Goal: Task Accomplishment & Management: Manage account settings

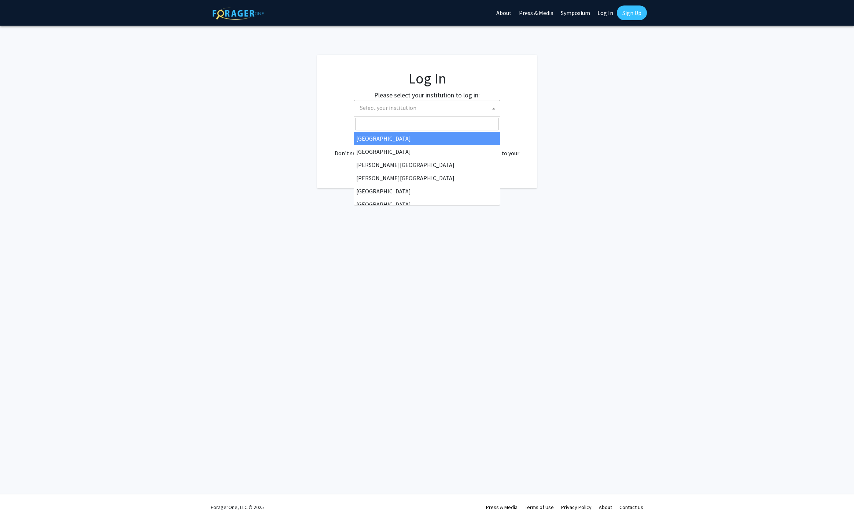
click at [435, 111] on span "Select your institution" at bounding box center [428, 107] width 143 height 15
select select "34"
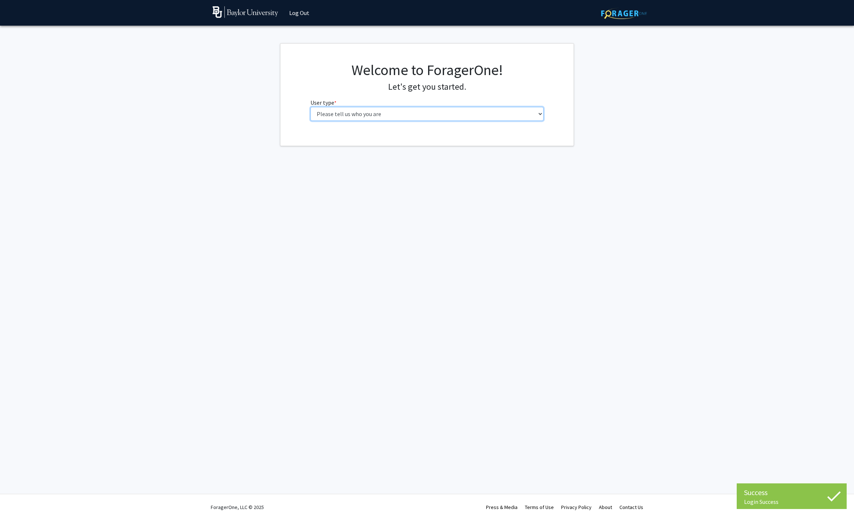
click at [405, 114] on select "Please tell us who you are Undergraduate Student Master's Student Doctoral Cand…" at bounding box center [426, 114] width 233 height 14
select select "6: adminAssistant"
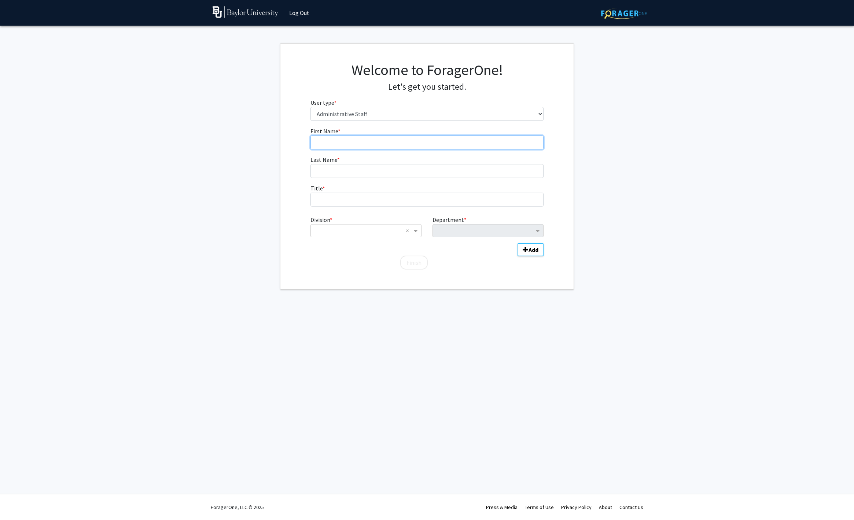
click at [379, 144] on input "First Name * required" at bounding box center [426, 143] width 233 height 14
type input "[PERSON_NAME]"
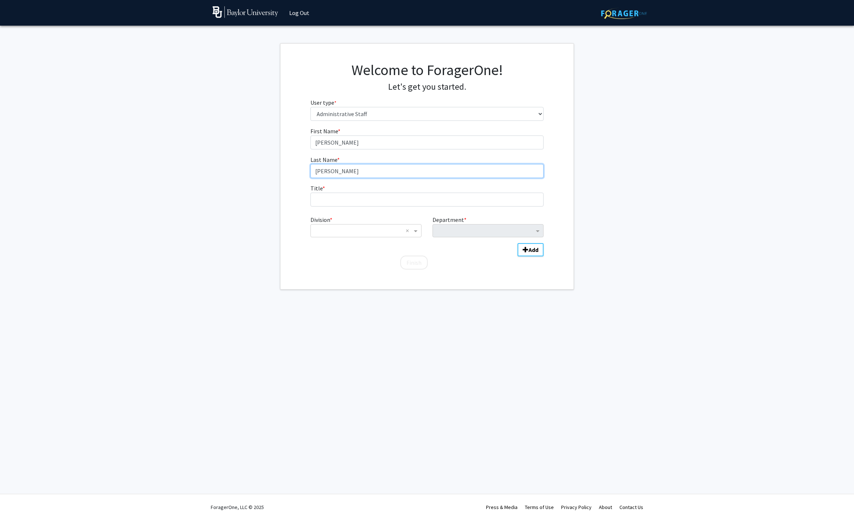
type input "[PERSON_NAME]"
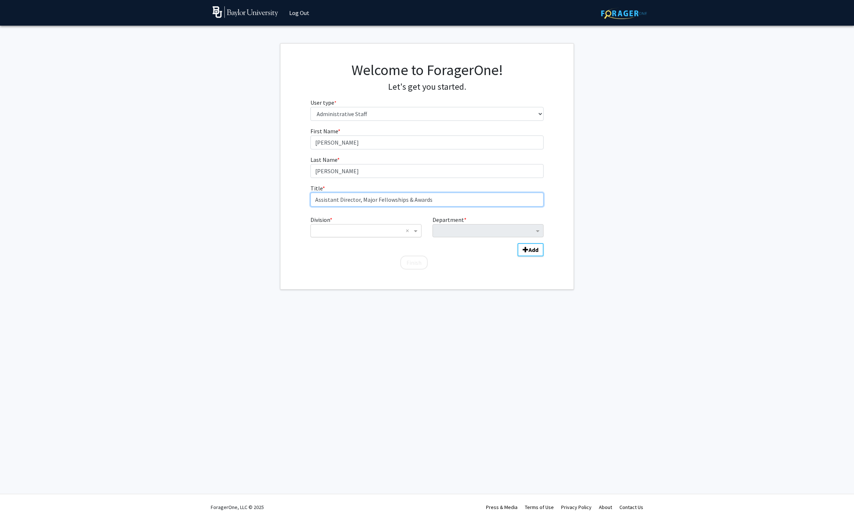
type input "Assistant Director, Major Fellowships & Awards"
click at [382, 235] on input "Division" at bounding box center [358, 231] width 88 height 9
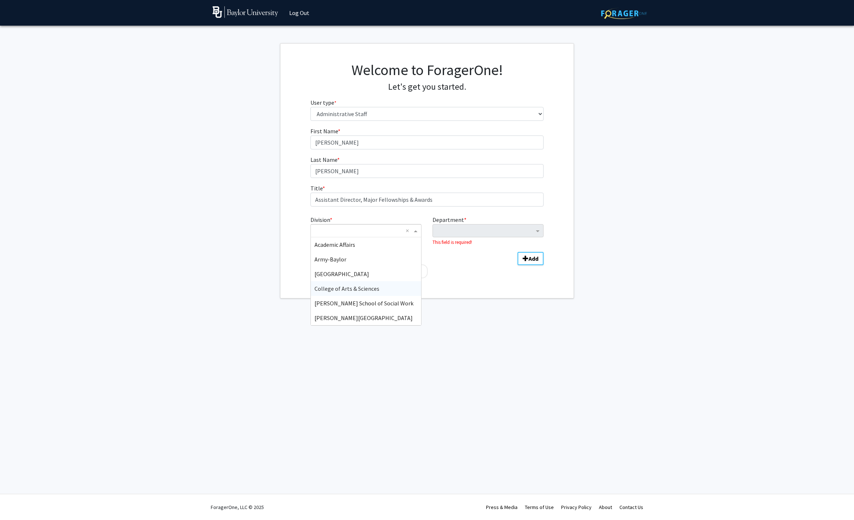
drag, startPoint x: 372, startPoint y: 286, endPoint x: 428, endPoint y: 253, distance: 65.3
click at [373, 285] on span "College of Arts & Sciences" at bounding box center [346, 288] width 65 height 7
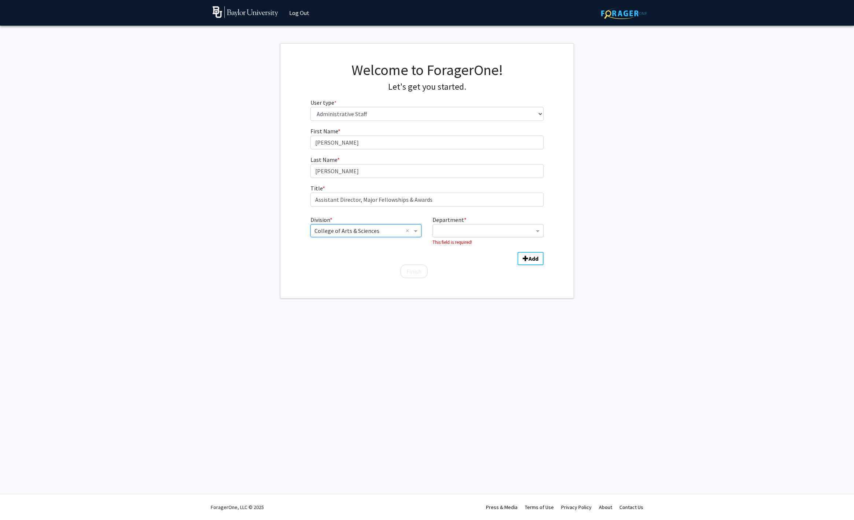
click at [470, 230] on input "Department" at bounding box center [485, 231] width 97 height 9
click at [481, 316] on span "Office of Engaged Learning" at bounding box center [470, 317] width 67 height 7
click at [529, 253] on b "Add" at bounding box center [534, 249] width 10 height 7
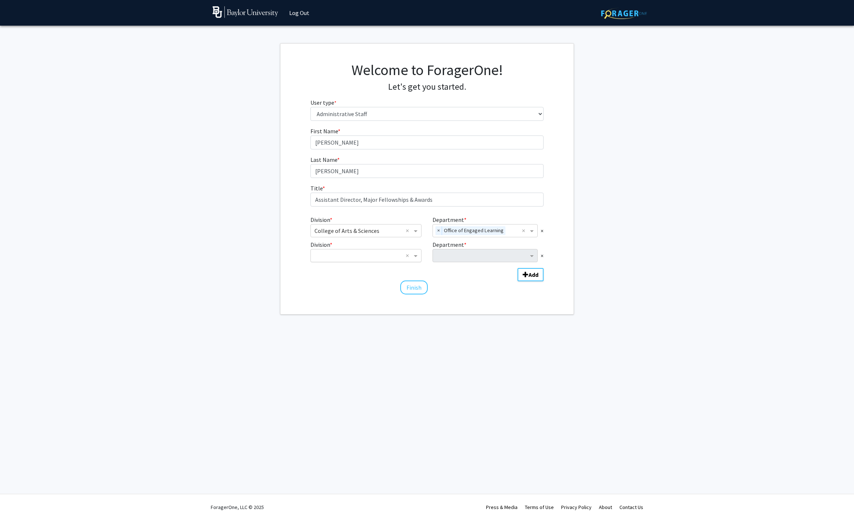
click at [390, 255] on input "Division" at bounding box center [358, 255] width 88 height 9
click at [376, 292] on div "College of Arts & Sciences" at bounding box center [366, 290] width 110 height 15
click at [445, 260] on input "Department" at bounding box center [483, 256] width 92 height 9
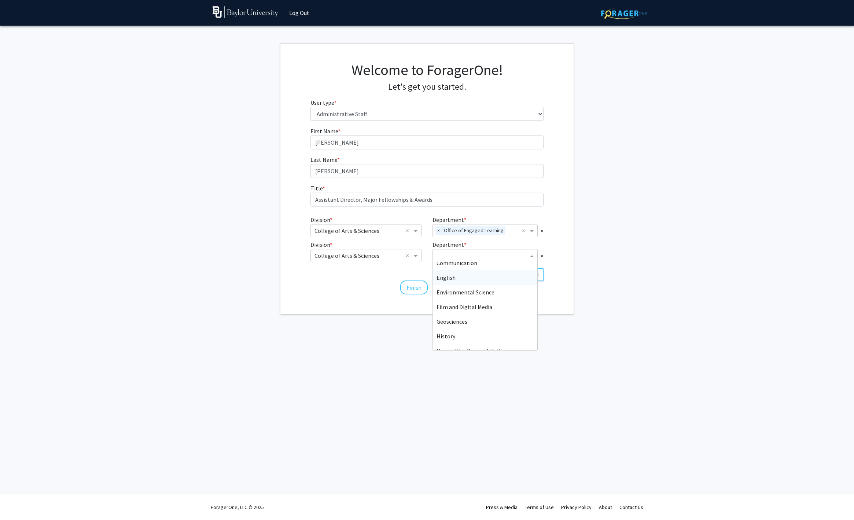
click at [450, 272] on div "English" at bounding box center [485, 277] width 104 height 15
click at [417, 286] on button "Finish" at bounding box center [413, 288] width 27 height 14
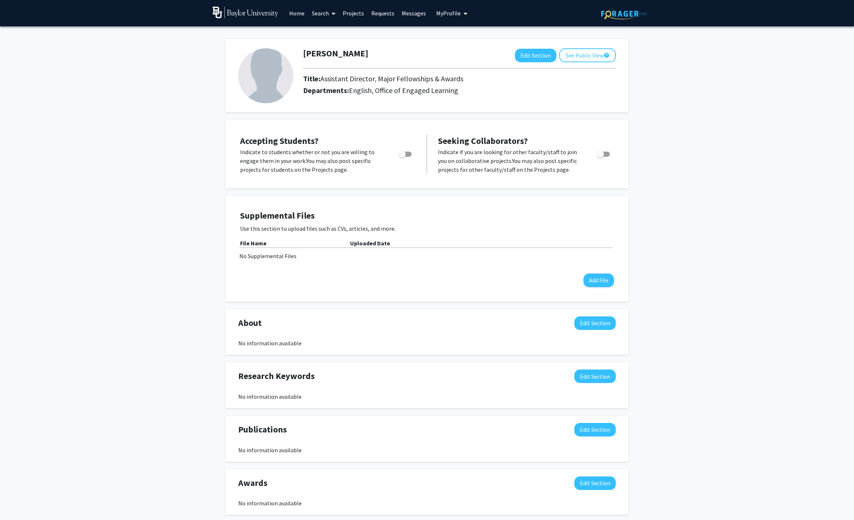
click at [261, 75] on img at bounding box center [265, 75] width 55 height 55
click at [524, 59] on button "Edit Section" at bounding box center [535, 56] width 41 height 14
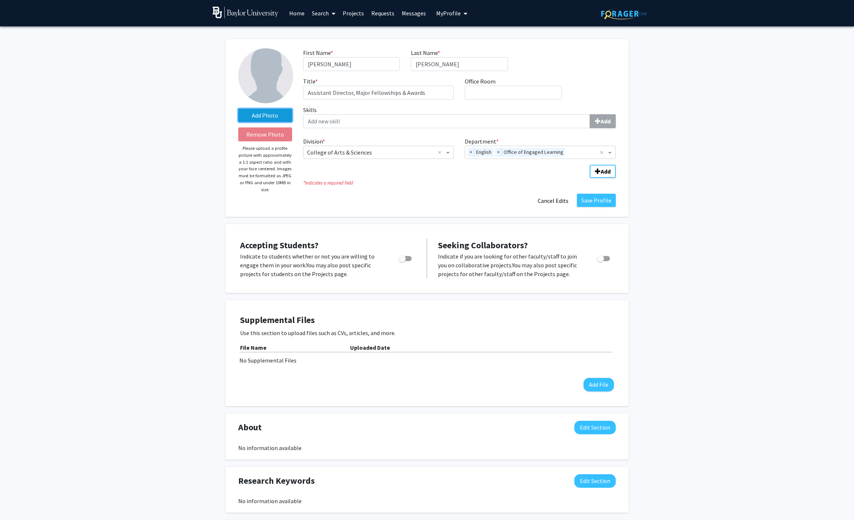
click at [255, 113] on label "Add Photo" at bounding box center [265, 115] width 54 height 13
click at [0, 0] on input "Add Photo" at bounding box center [0, 0] width 0 height 0
click at [265, 114] on label "Change Photo" at bounding box center [265, 115] width 54 height 13
click at [0, 0] on input "Change Photo" at bounding box center [0, 0] width 0 height 0
click at [267, 114] on label "Change Photo" at bounding box center [265, 115] width 54 height 13
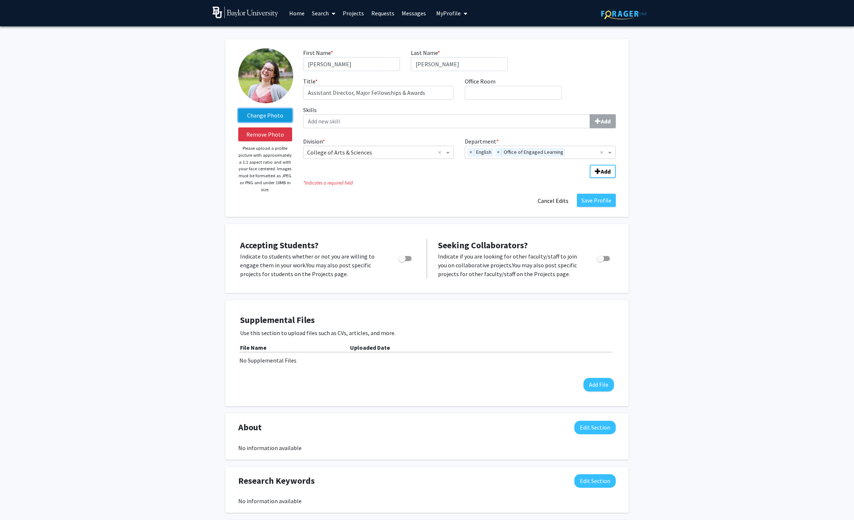
click at [0, 0] on input "Change Photo" at bounding box center [0, 0] width 0 height 0
click at [487, 93] on input "Office Room required" at bounding box center [513, 93] width 97 height 14
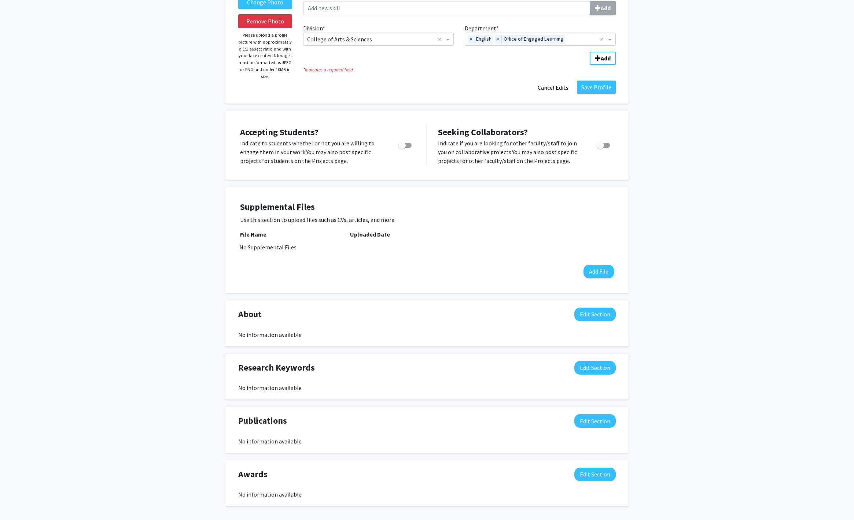
scroll to position [145, 0]
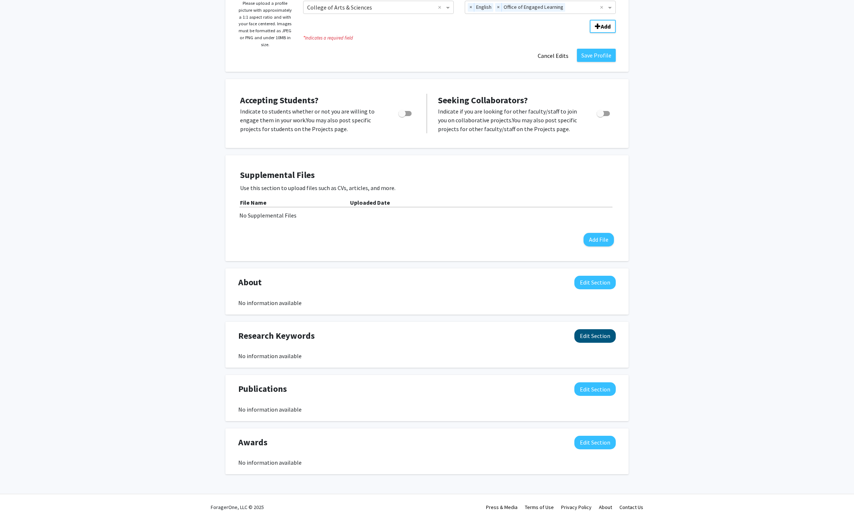
type input "[PERSON_NAME] 244.11"
click at [590, 334] on button "Edit Section" at bounding box center [594, 336] width 41 height 14
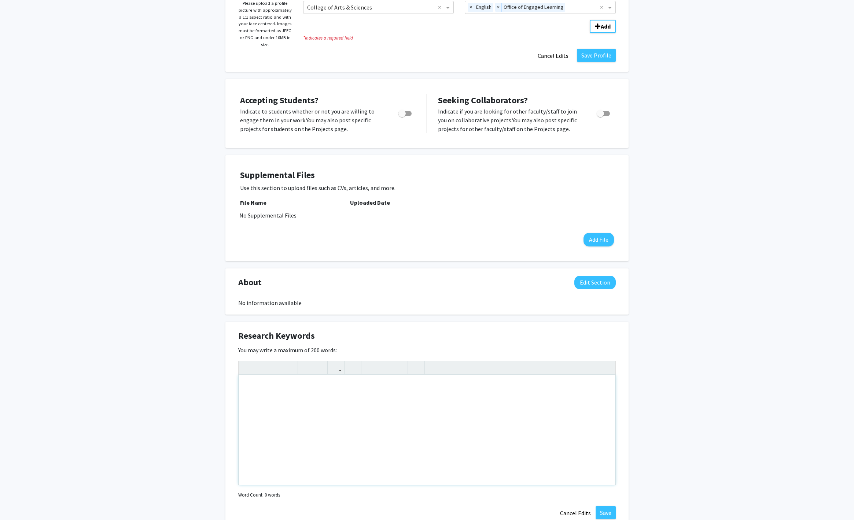
click at [299, 398] on div "Note to users with screen readers: Please deactivate our accessibility plugin f…" at bounding box center [427, 430] width 377 height 110
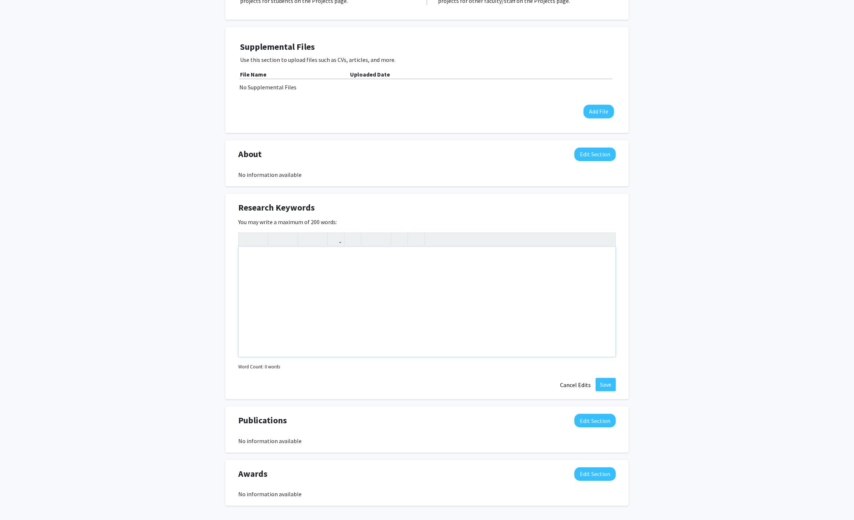
scroll to position [305, 0]
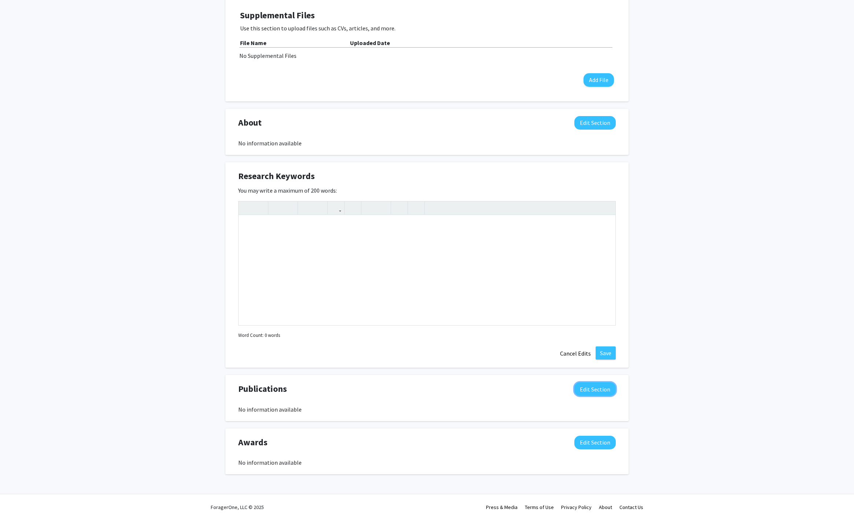
click at [590, 389] on button "Edit Section" at bounding box center [594, 390] width 41 height 14
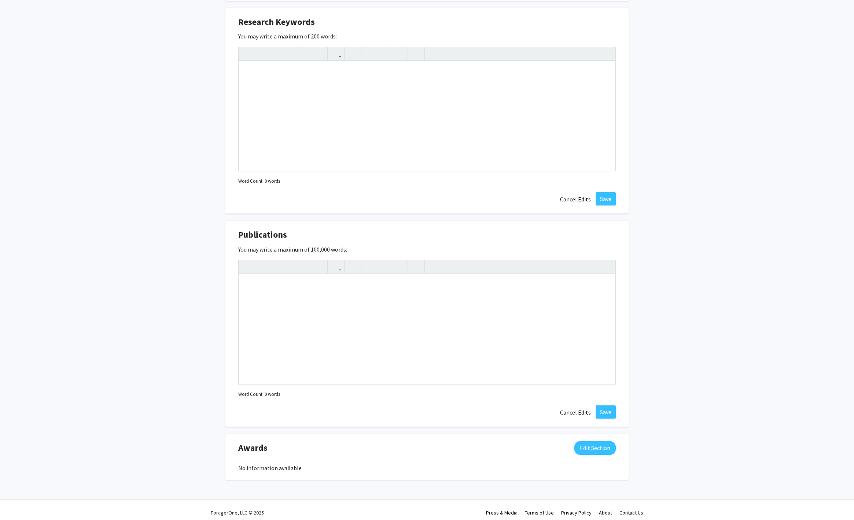
scroll to position [465, 0]
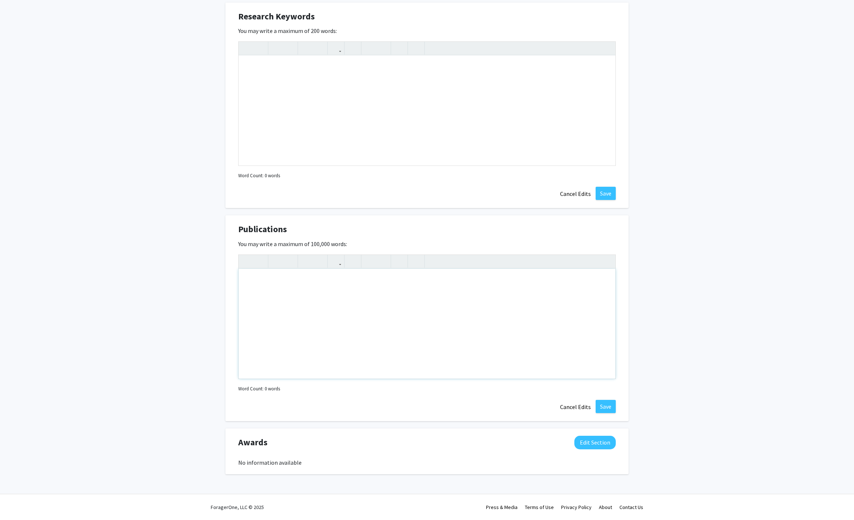
click at [260, 306] on div "Note to users with screen readers: Please deactivate our accessibility plugin f…" at bounding box center [427, 324] width 377 height 110
paste div "Note to users with screen readers: Please deactivate our accessibility plugin f…"
type textarea "<p>2025 “A Yard of One’s Own: H.D.’s Sea Garden and the New England Regionalist…"
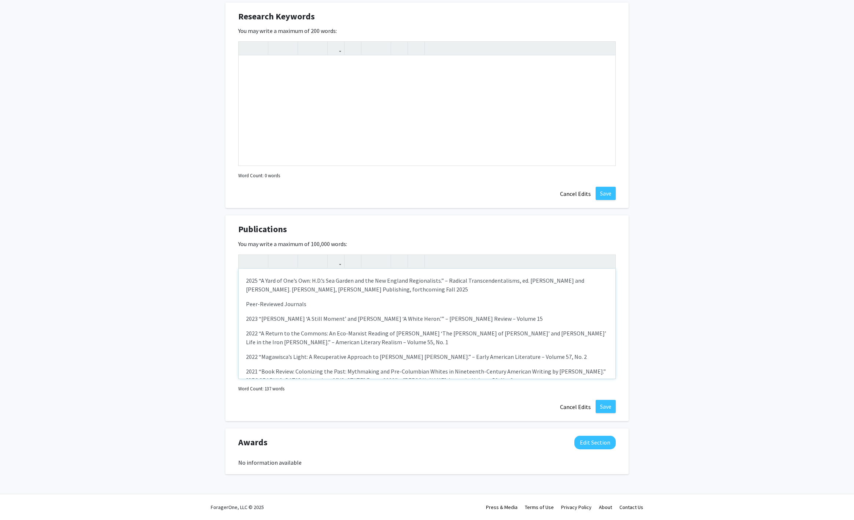
drag, startPoint x: 244, startPoint y: 305, endPoint x: 248, endPoint y: 305, distance: 4.1
click at [244, 305] on div "2025 “A Yard of One’s Own: H.D.’s Sea Garden and the New England Regionalists.”…" at bounding box center [427, 324] width 377 height 110
drag, startPoint x: 245, startPoint y: 305, endPoint x: 310, endPoint y: 306, distance: 65.2
click at [310, 306] on div "2025 “A Yard of One’s Own: H.D.’s Sea Garden and the New England Regionalists.”…" at bounding box center [427, 324] width 377 height 110
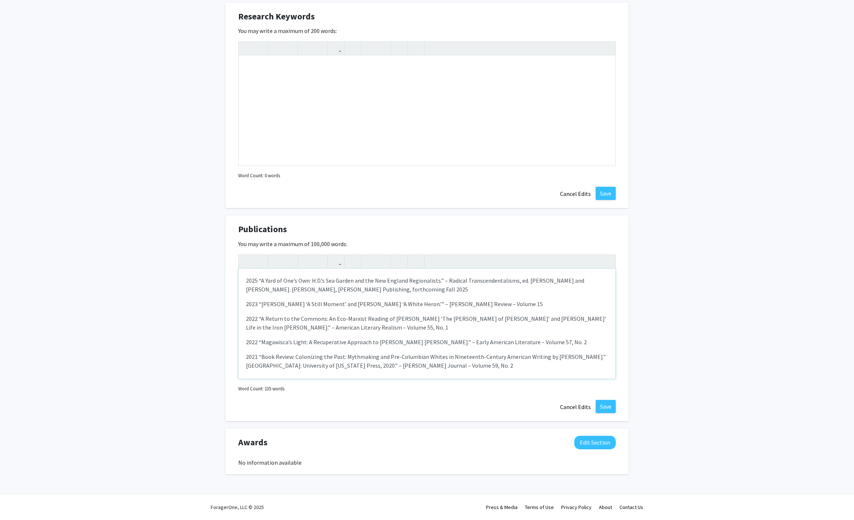
drag, startPoint x: 445, startPoint y: 281, endPoint x: 450, endPoint y: 281, distance: 4.8
click at [445, 281] on p "2025 “A Yard of One’s Own: H.D.’s Sea Garden and the New England Regionalists.”…" at bounding box center [427, 285] width 362 height 18
click at [448, 282] on p "2025 “A Yard of One’s Own: H.D.’s Sea Garden and the New England Regionalists.”…" at bounding box center [427, 285] width 362 height 18
drag, startPoint x: 448, startPoint y: 282, endPoint x: 340, endPoint y: 256, distance: 110.9
click at [515, 280] on p "2025 “A Yard of One’s Own: H.D.’s Sea Garden and the New England Regionalists.”…" at bounding box center [427, 285] width 362 height 18
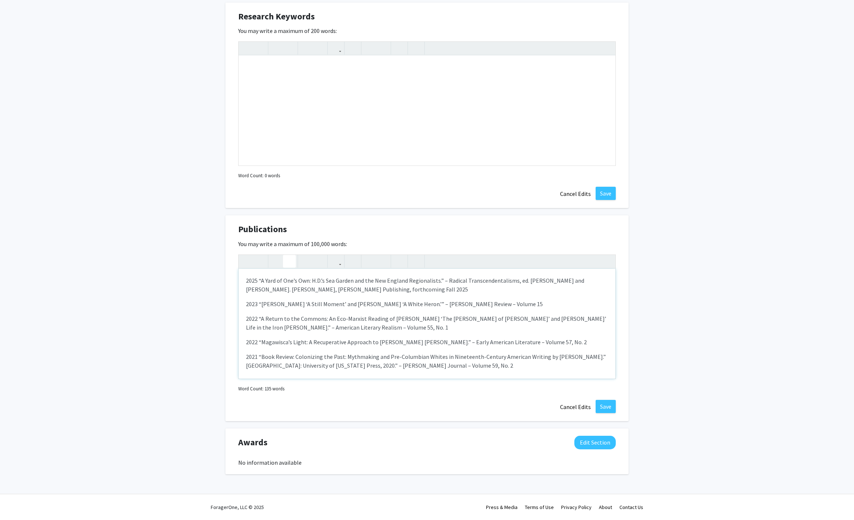
click at [292, 264] on icon "button" at bounding box center [289, 261] width 6 height 12
click at [486, 304] on p "2023 “[PERSON_NAME] ‘A Still Moment’ and [PERSON_NAME] ‘A White Heron.’” – [PER…" at bounding box center [427, 304] width 362 height 9
drag, startPoint x: 445, startPoint y: 305, endPoint x: 494, endPoint y: 304, distance: 49.1
click at [494, 304] on p "2023 “[PERSON_NAME] ‘A Still Moment’ and [PERSON_NAME] ‘A White Heron.’” – [PER…" at bounding box center [427, 304] width 362 height 9
click at [291, 261] on icon "button" at bounding box center [289, 261] width 6 height 12
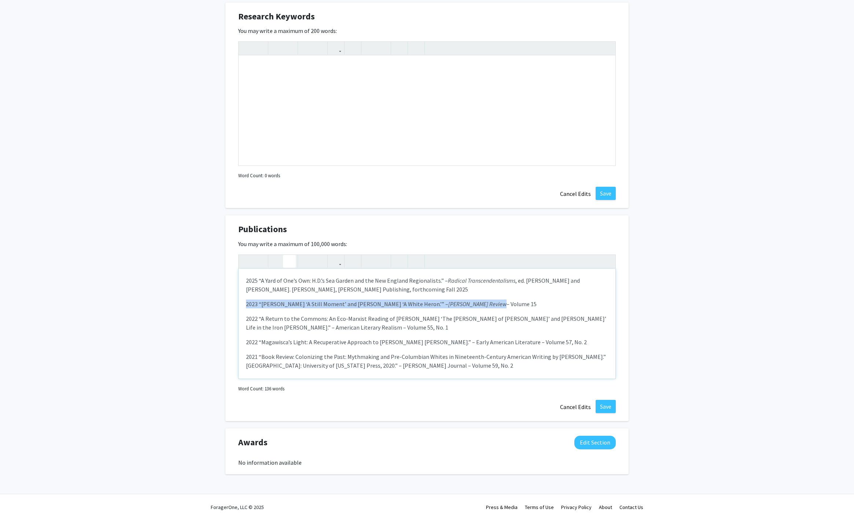
scroll to position [13, 0]
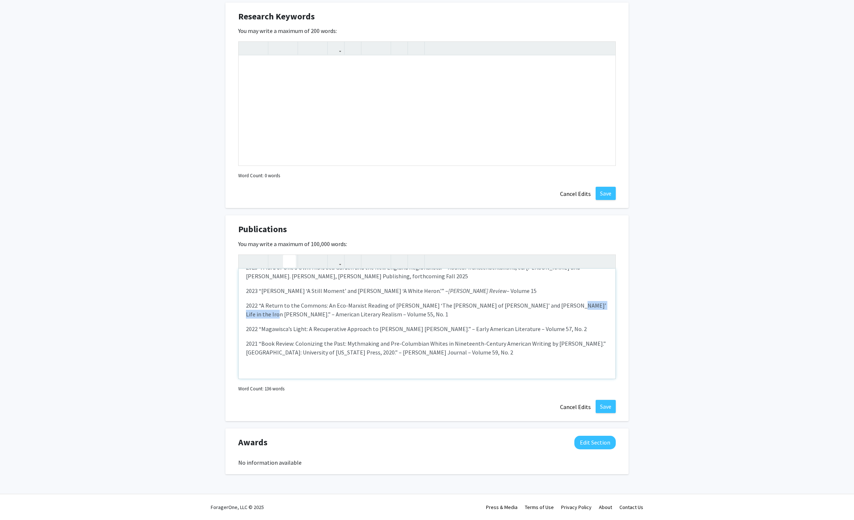
drag, startPoint x: 541, startPoint y: 307, endPoint x: 566, endPoint y: 298, distance: 26.6
click at [588, 305] on p "2022 “A Return to the Commons: An Eco-Marxist Reading of [PERSON_NAME] ‘The [PE…" at bounding box center [427, 310] width 362 height 18
click at [290, 264] on icon "button" at bounding box center [289, 261] width 6 height 12
click at [246, 316] on p "2022 “A Return to the Commons: An Eco-Marxist Reading of [PERSON_NAME] ‘The [PE…" at bounding box center [427, 310] width 362 height 18
drag, startPoint x: 246, startPoint y: 316, endPoint x: 306, endPoint y: 316, distance: 59.7
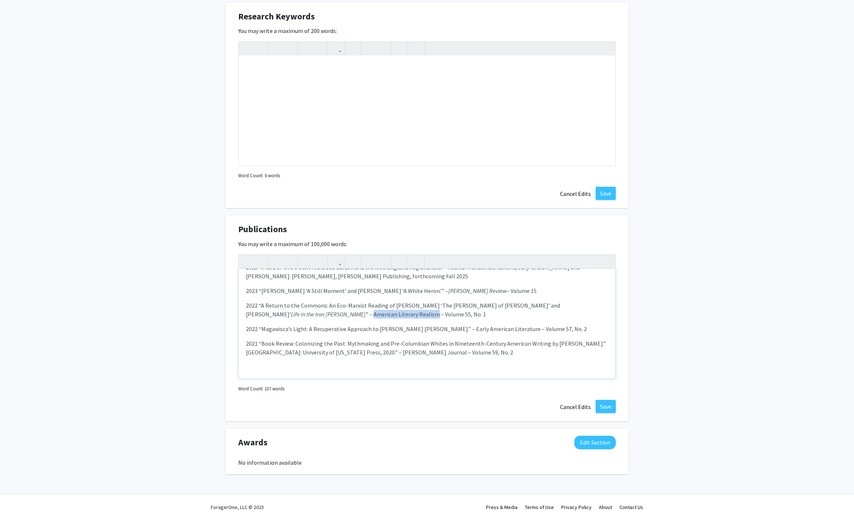
click at [306, 316] on p "2022 “A Return to the Commons: An Eco-Marxist Reading of [PERSON_NAME] ‘The [PE…" at bounding box center [427, 310] width 362 height 18
click at [287, 264] on icon "button" at bounding box center [289, 261] width 6 height 12
drag, startPoint x: 445, startPoint y: 331, endPoint x: 419, endPoint y: 311, distance: 32.5
click at [472, 330] on p "2022 “Magawisca’s Light: A Recuperative Approach to [PERSON_NAME] [PERSON_NAME]…" at bounding box center [427, 329] width 362 height 9
click at [290, 264] on icon "button" at bounding box center [289, 261] width 6 height 12
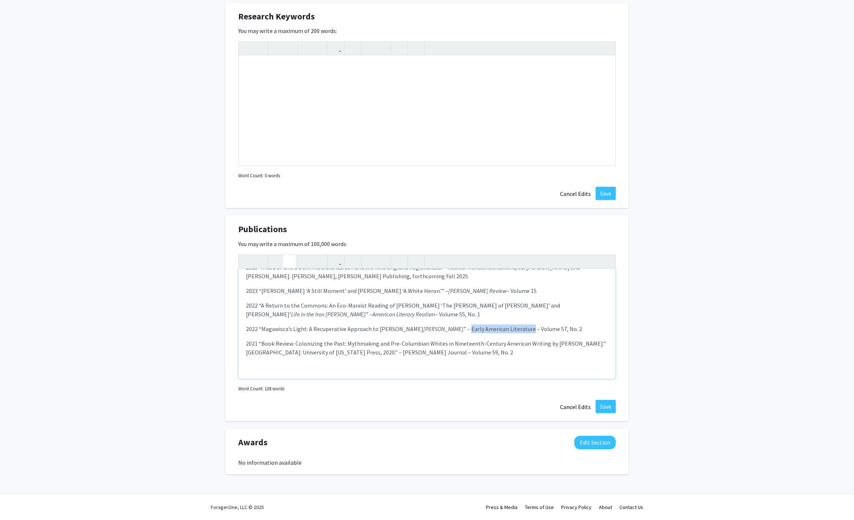
drag, startPoint x: 489, startPoint y: 329, endPoint x: 531, endPoint y: 325, distance: 41.7
click at [541, 329] on p "2022 “Magawisca’s Light: A Recuperative Approach to [PERSON_NAME] [PERSON_NAME]…" at bounding box center [427, 329] width 362 height 9
click at [290, 264] on icon "button" at bounding box center [289, 261] width 6 height 12
drag, startPoint x: 297, startPoint y: 345, endPoint x: 531, endPoint y: 343, distance: 234.2
click at [540, 347] on p "2021 “Book Review: Colonizing the Past: Mythmaking and Pre-Columbian Whites in …" at bounding box center [427, 348] width 362 height 18
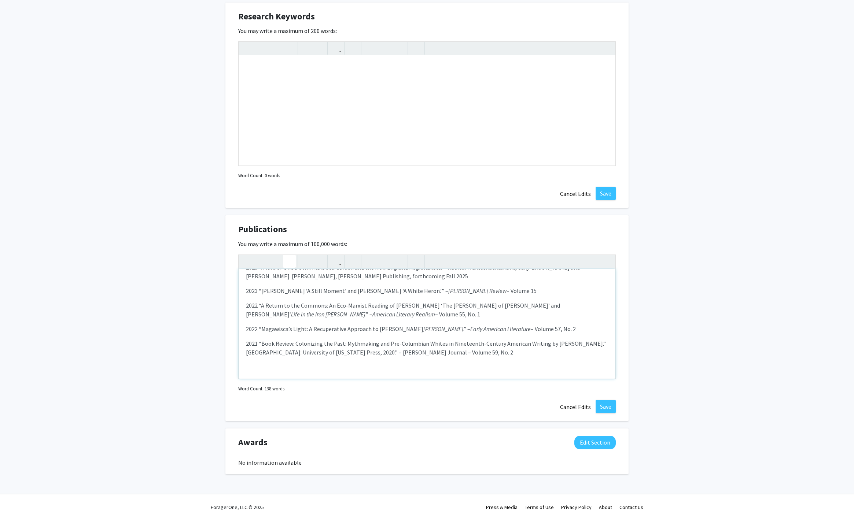
click at [288, 261] on icon "button" at bounding box center [289, 261] width 6 height 12
drag, startPoint x: 389, startPoint y: 353, endPoint x: 420, endPoint y: 354, distance: 30.8
click at [420, 354] on p "2021 “Book Review: Colonizing the Past: Mythmaking and Pre-Columbian Whites in …" at bounding box center [427, 348] width 362 height 18
type textarea "<l>3667 “I Dolo si Ame’c Adi: E.S.’d Eiu Tempor inc utl Etd Magnaal Enimadminim…"
click at [288, 260] on icon "button" at bounding box center [289, 261] width 6 height 12
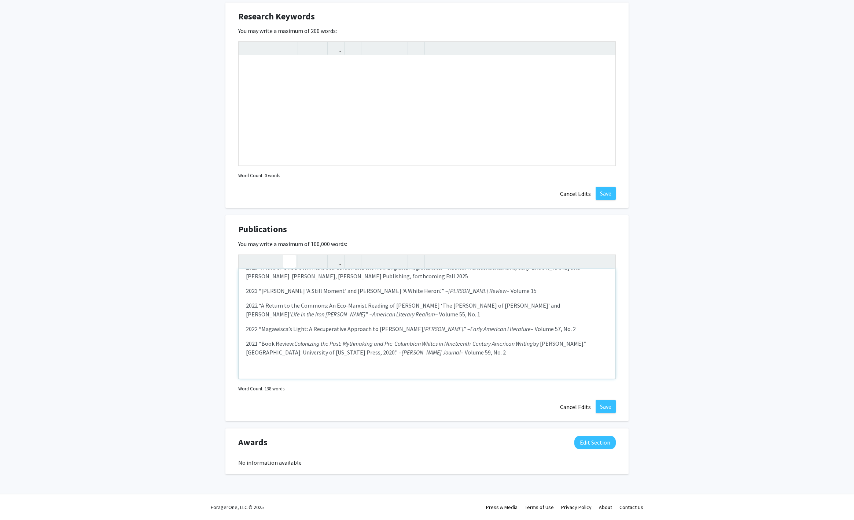
click at [507, 345] on em "Colonizing the Past: Mythmaking and Pre-Columbian Whites in Nineteenth-Century …" at bounding box center [413, 343] width 239 height 7
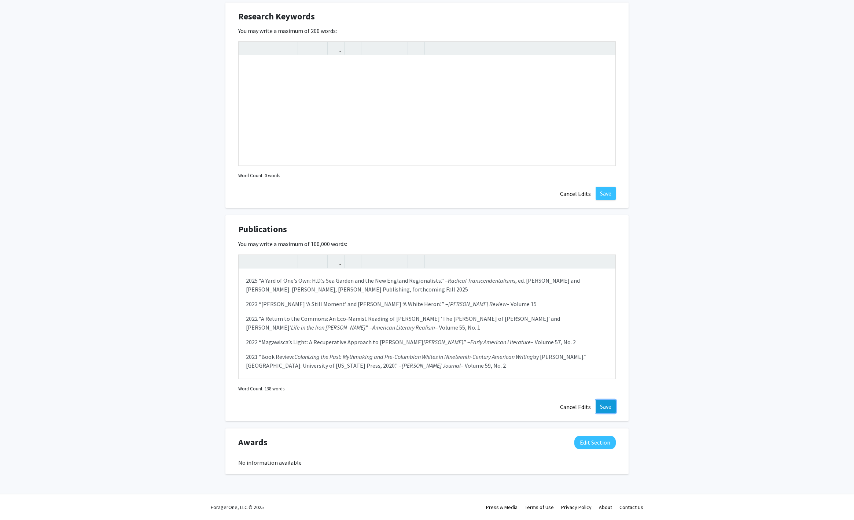
click at [603, 406] on button "Save" at bounding box center [606, 406] width 20 height 13
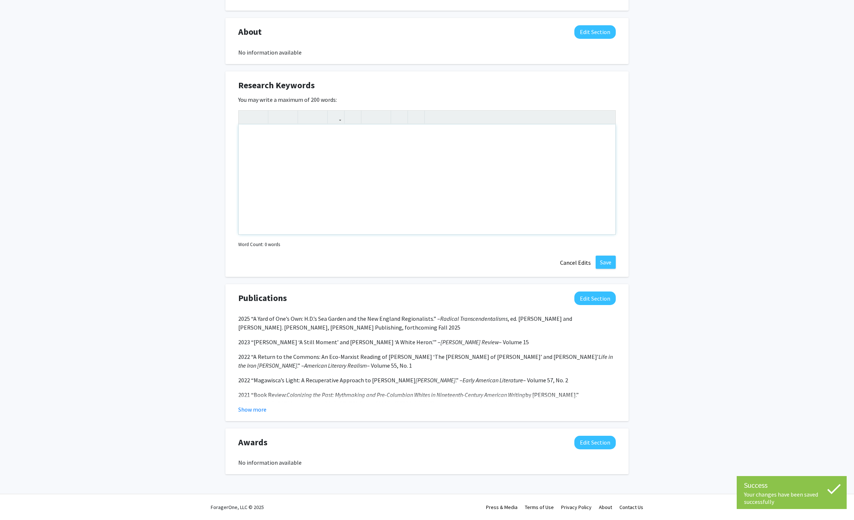
click at [258, 166] on div "Note to users with screen readers: Please deactivate our accessibility plugin f…" at bounding box center [427, 180] width 377 height 110
paste div "Note to users with screen readers: Please deactivate our accessibility plugin f…"
type textarea "<p>Researches 19th-century New [DEMOGRAPHIC_DATA] women writers and their depic…"
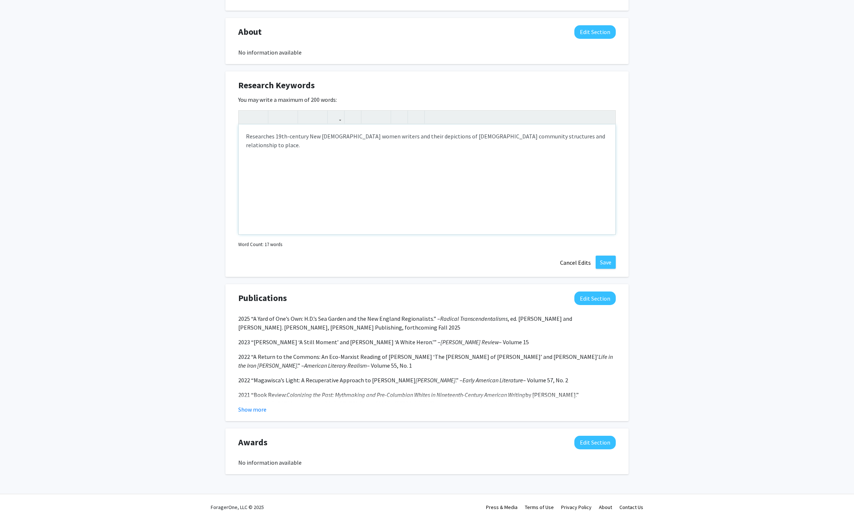
click at [254, 135] on p "Researches 19th-century New [DEMOGRAPHIC_DATA] women writers and their depictio…" at bounding box center [427, 141] width 362 height 18
click at [586, 136] on p "I research 19th-century New [DEMOGRAPHIC_DATA] women writers and their depictio…" at bounding box center [427, 141] width 362 height 18
click at [381, 148] on p "I research 19th-century New [DEMOGRAPHIC_DATA] women writers and their depictio…" at bounding box center [427, 141] width 362 height 18
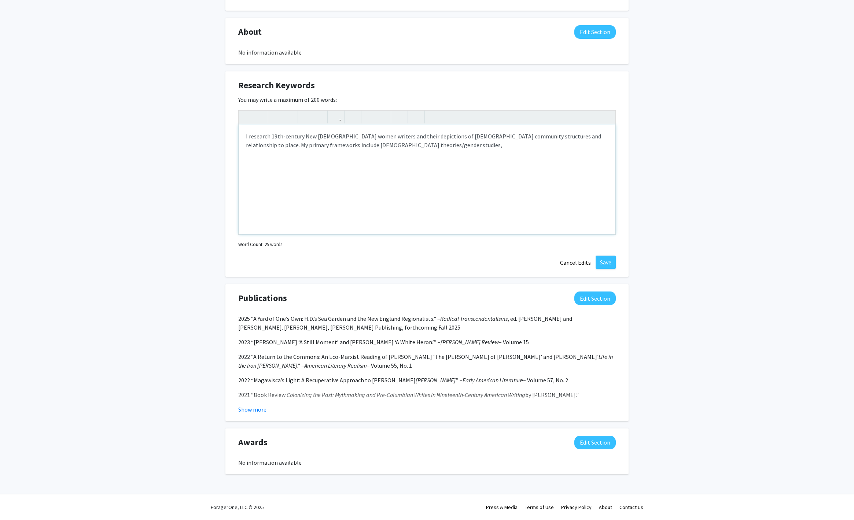
click at [295, 145] on p "I research 19th-century New [DEMOGRAPHIC_DATA] women writers and their depictio…" at bounding box center [427, 141] width 362 height 18
click at [425, 147] on p "I research 19th-century New [DEMOGRAPHIC_DATA] women writers and their depictio…" at bounding box center [427, 141] width 362 height 18
click at [328, 146] on p "I research 19th-century New [DEMOGRAPHIC_DATA] women writers and their depictio…" at bounding box center [427, 141] width 362 height 18
click at [512, 146] on p "I research 19th-century New [DEMOGRAPHIC_DATA] women writers and their depictio…" at bounding box center [427, 145] width 362 height 26
drag, startPoint x: 482, startPoint y: 146, endPoint x: 499, endPoint y: 154, distance: 18.4
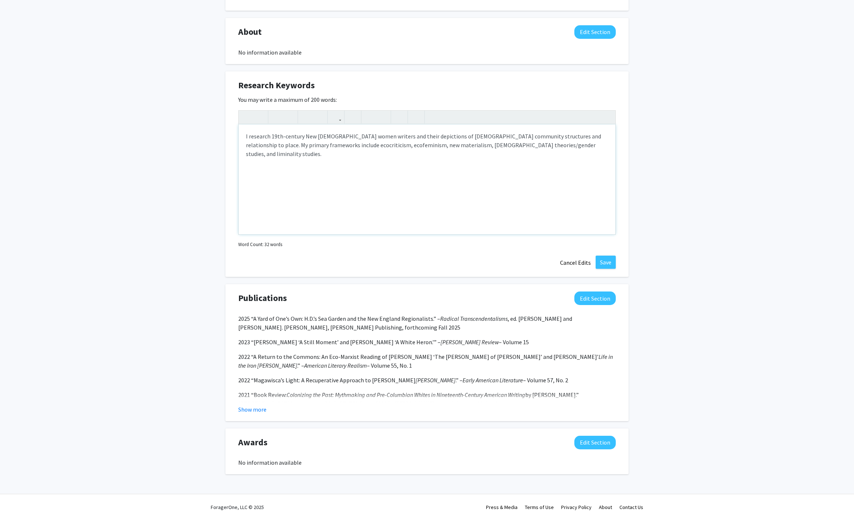
click at [483, 146] on p "I research 19th-century New [DEMOGRAPHIC_DATA] women writers and their depictio…" at bounding box center [427, 145] width 362 height 26
click at [289, 155] on p "I research 19th-century New [DEMOGRAPHIC_DATA] women writers and their depictio…" at bounding box center [427, 145] width 362 height 26
click at [413, 157] on p "I research 19th-century New [DEMOGRAPHIC_DATA] women writers and their depictio…" at bounding box center [427, 149] width 362 height 35
type textarea "<p>I research 19th-century New [DEMOGRAPHIC_DATA] women writers and their depic…"
click at [609, 262] on button "Save" at bounding box center [606, 262] width 20 height 13
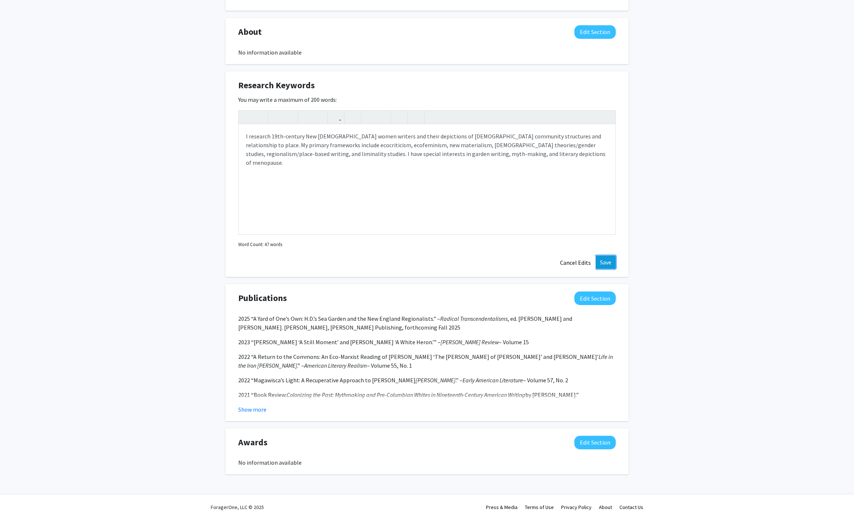
scroll to position [259, 0]
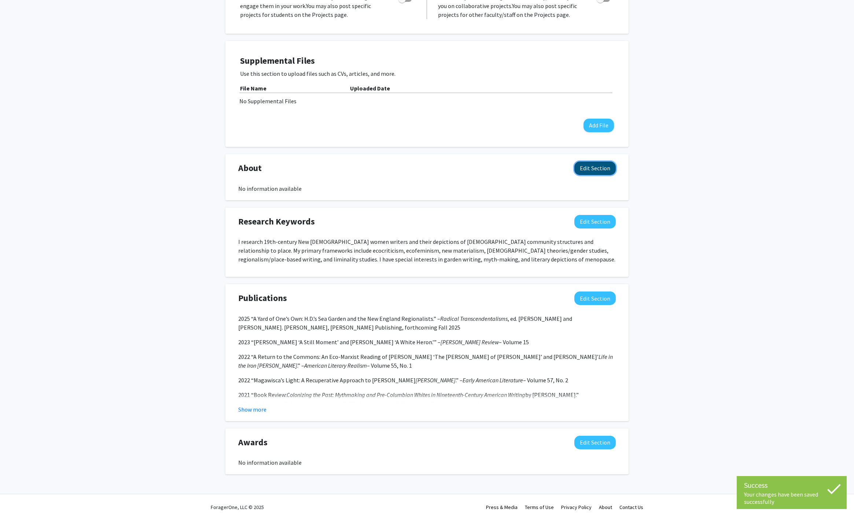
click at [602, 172] on button "Edit Section" at bounding box center [594, 169] width 41 height 14
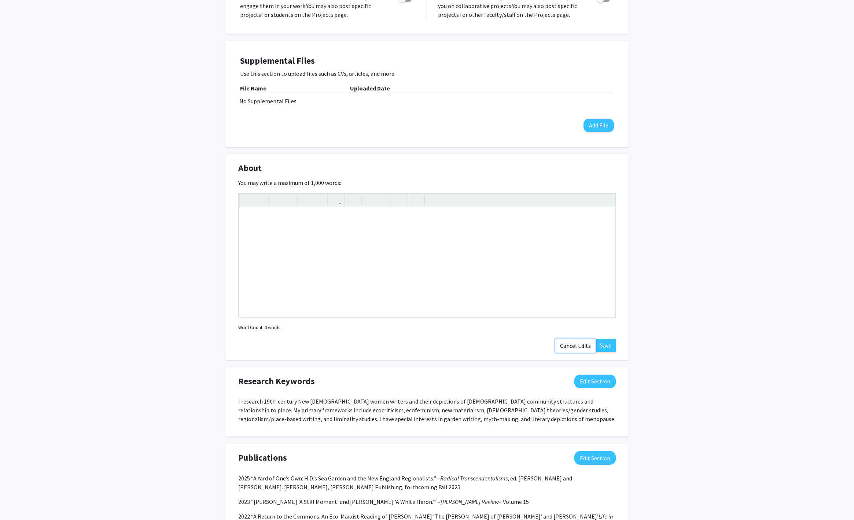
drag, startPoint x: 575, startPoint y: 346, endPoint x: 592, endPoint y: 339, distance: 17.6
click at [576, 346] on button "Cancel Edits" at bounding box center [575, 346] width 40 height 14
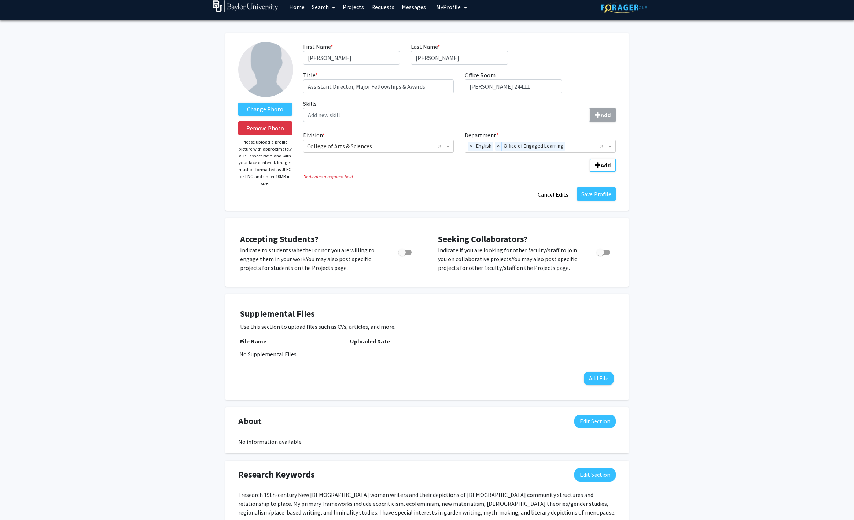
scroll to position [0, 0]
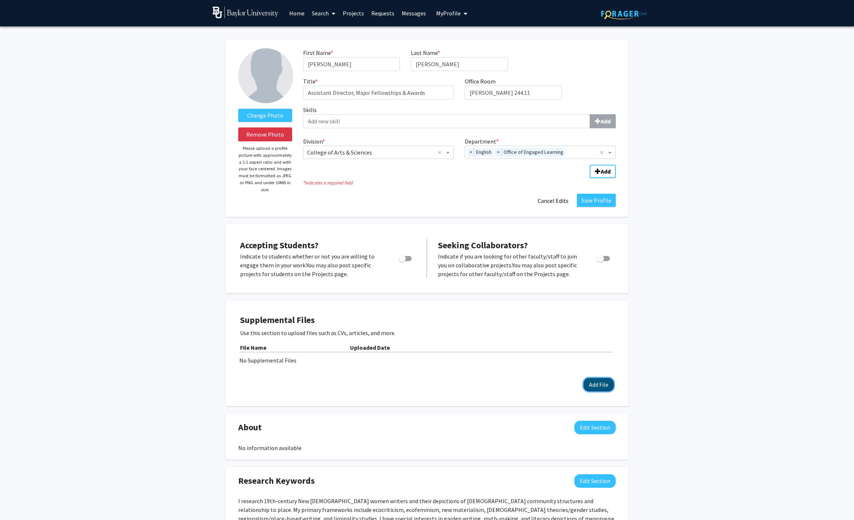
click at [602, 385] on button "Add File" at bounding box center [598, 385] width 30 height 14
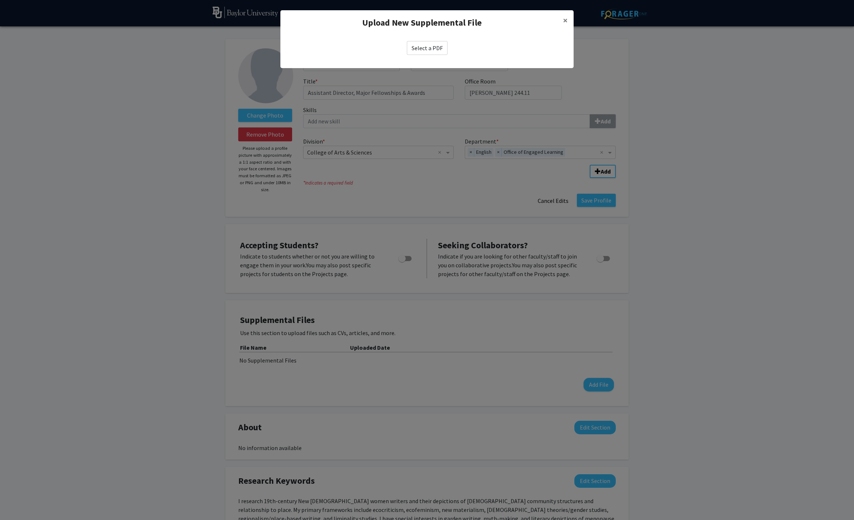
click at [419, 48] on label "Select a PDF" at bounding box center [427, 48] width 41 height 14
click at [0, 0] on input "Select a PDF" at bounding box center [0, 0] width 0 height 0
click at [568, 19] on button "×" at bounding box center [565, 20] width 16 height 21
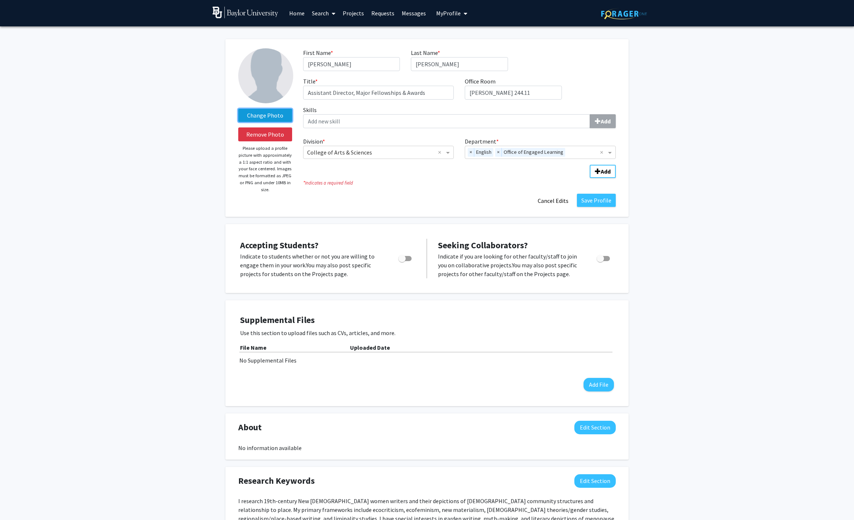
click at [268, 119] on label "Change Photo" at bounding box center [265, 115] width 54 height 13
click at [0, 0] on input "Change Photo" at bounding box center [0, 0] width 0 height 0
click at [258, 119] on label "Change Photo" at bounding box center [265, 115] width 54 height 13
click at [0, 0] on input "Change Photo" at bounding box center [0, 0] width 0 height 0
click at [605, 202] on button "Save Profile" at bounding box center [596, 200] width 39 height 13
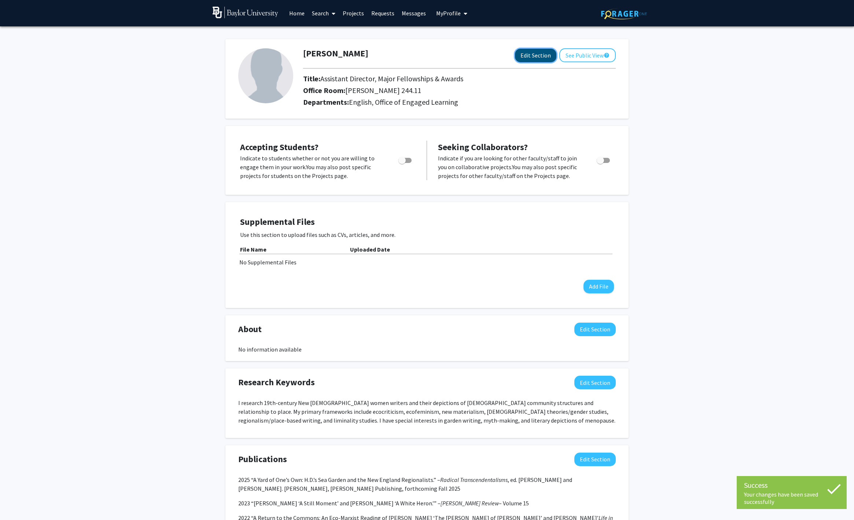
click at [530, 56] on button "Edit Section" at bounding box center [535, 56] width 41 height 14
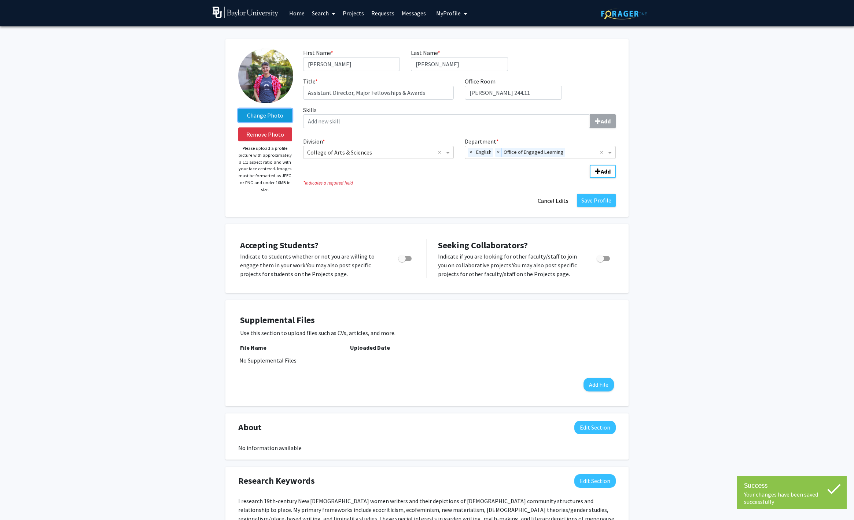
click at [268, 116] on label "Change Photo" at bounding box center [265, 115] width 54 height 13
click at [0, 0] on input "Change Photo" at bounding box center [0, 0] width 0 height 0
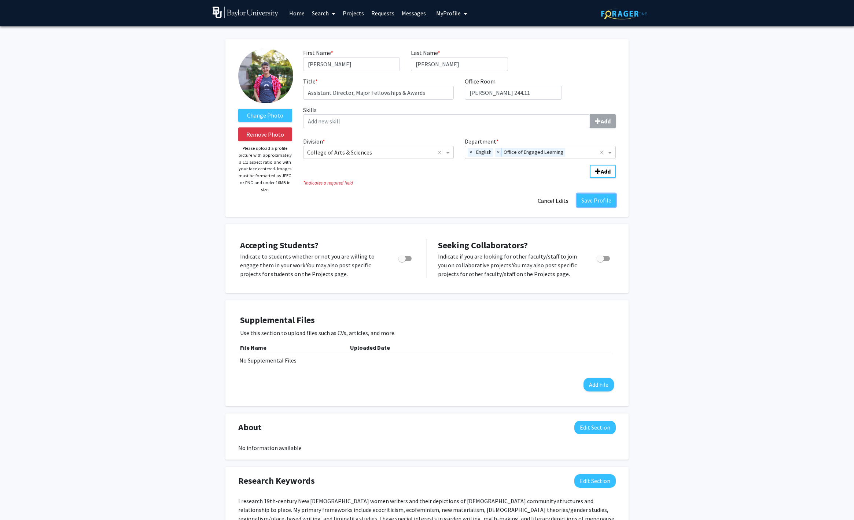
click at [600, 202] on button "Save Profile" at bounding box center [596, 200] width 39 height 13
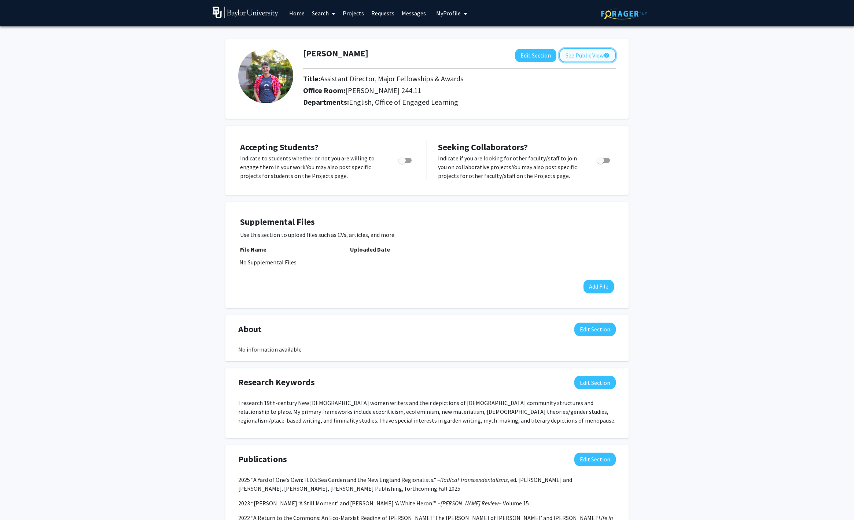
click at [576, 57] on button "See Public View help" at bounding box center [587, 55] width 56 height 14
